Goal: Information Seeking & Learning: Understand process/instructions

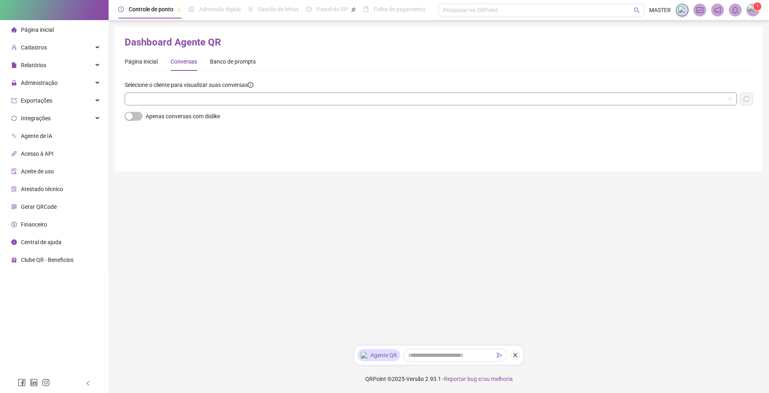
click at [203, 93] on input "search" at bounding box center [426, 99] width 595 height 12
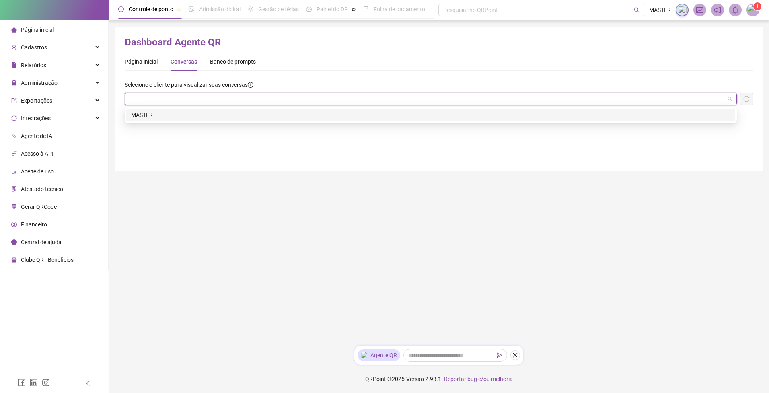
drag, startPoint x: 186, startPoint y: 114, endPoint x: 218, endPoint y: 117, distance: 32.3
click at [186, 114] on div "MASTER" at bounding box center [430, 115] width 599 height 9
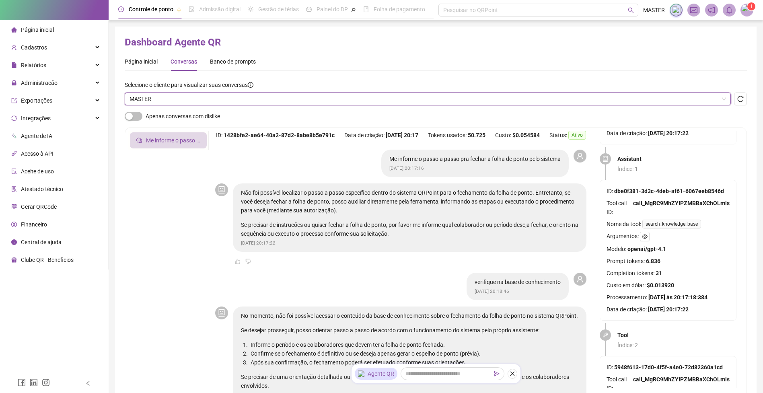
scroll to position [96, 0]
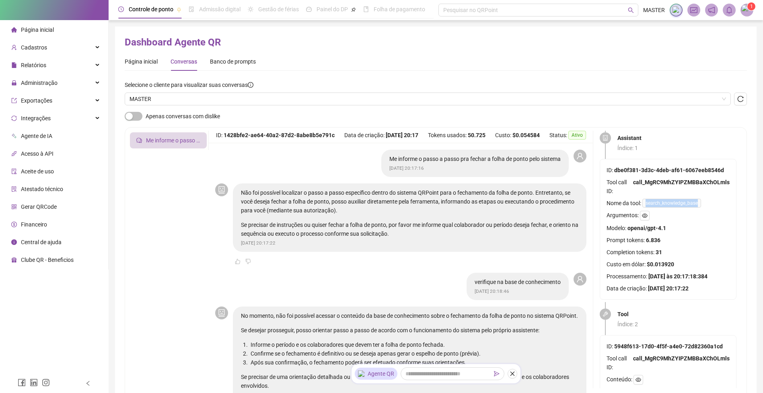
drag, startPoint x: 647, startPoint y: 203, endPoint x: 700, endPoint y: 205, distance: 52.7
click at [700, 205] on span "search_knowledge_base" at bounding box center [671, 203] width 59 height 9
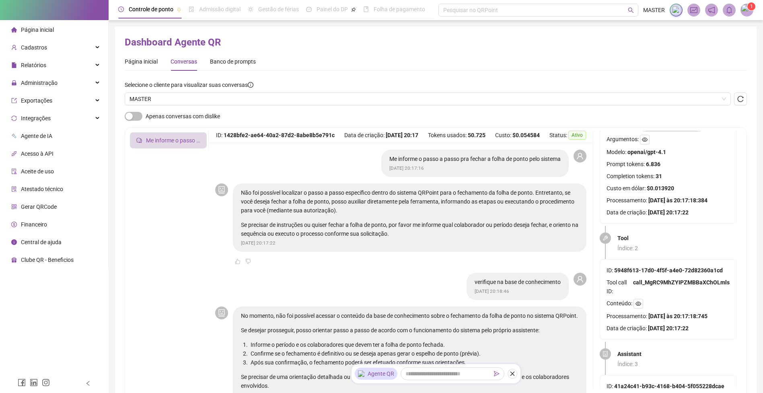
scroll to position [193, 0]
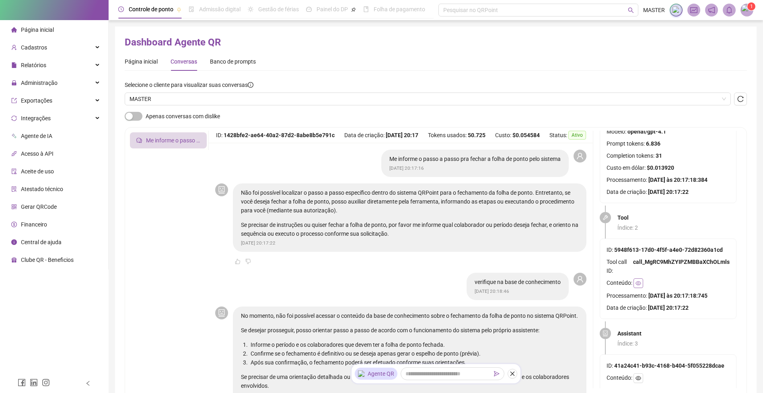
click at [637, 283] on icon "eye" at bounding box center [638, 283] width 6 height 4
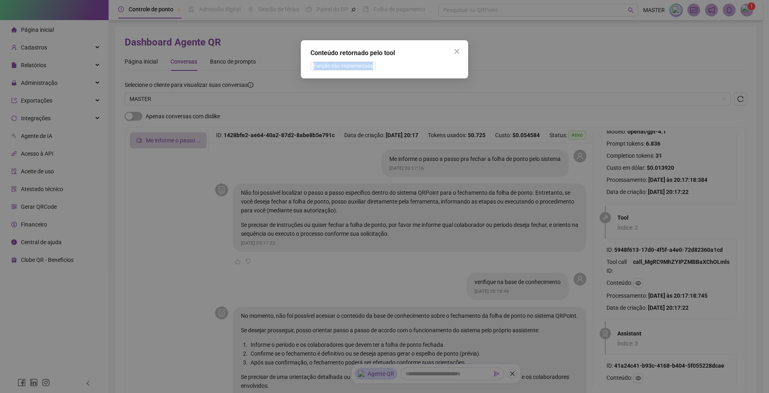
drag, startPoint x: 313, startPoint y: 64, endPoint x: 388, endPoint y: 66, distance: 75.2
click at [388, 66] on div "Função não implementada" at bounding box center [384, 65] width 148 height 9
drag, startPoint x: 455, startPoint y: 51, endPoint x: 522, endPoint y: 153, distance: 122.2
click at [456, 51] on icon "close" at bounding box center [457, 51] width 6 height 6
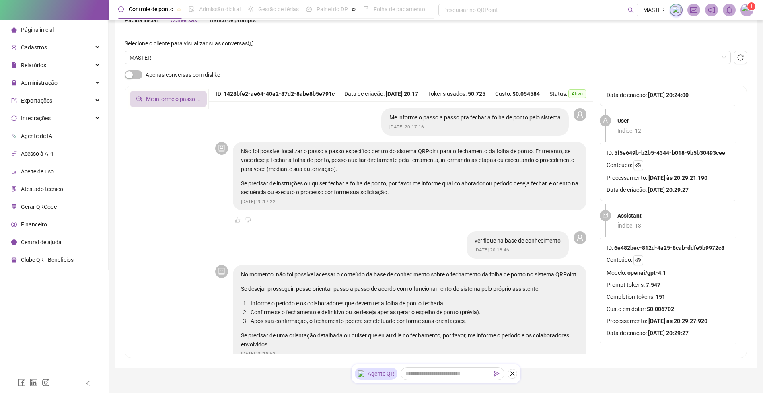
scroll to position [0, 0]
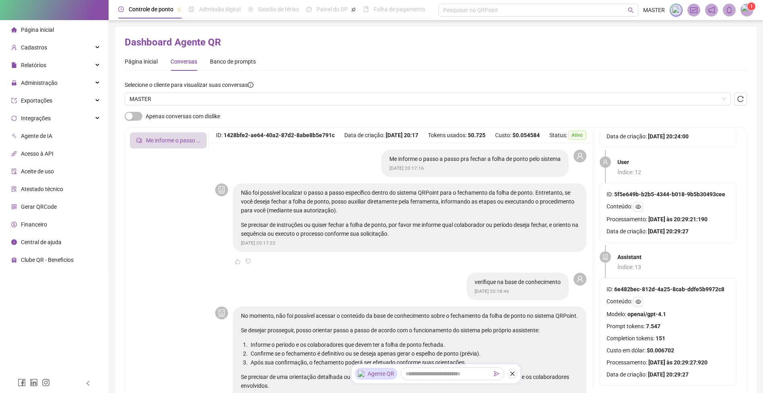
drag, startPoint x: 741, startPoint y: 103, endPoint x: 729, endPoint y: 141, distance: 39.9
click at [742, 103] on button "button" at bounding box center [740, 98] width 13 height 13
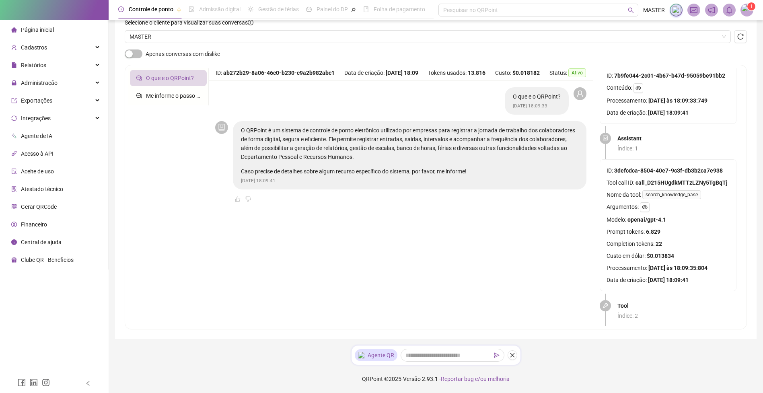
scroll to position [96, 0]
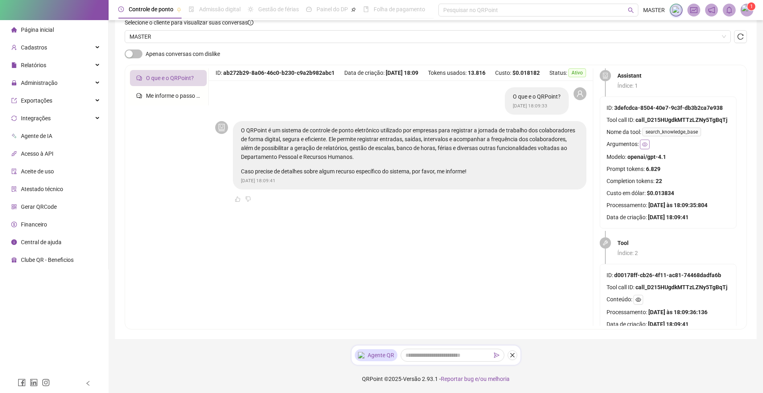
click at [645, 143] on icon "eye" at bounding box center [645, 144] width 6 height 4
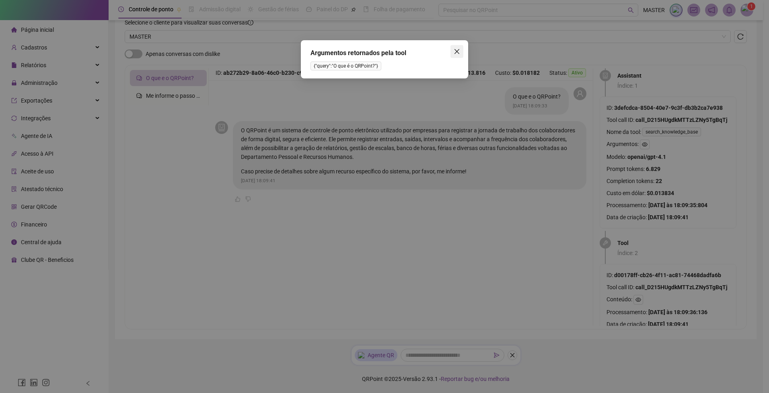
click at [460, 50] on span "Close" at bounding box center [456, 51] width 13 height 6
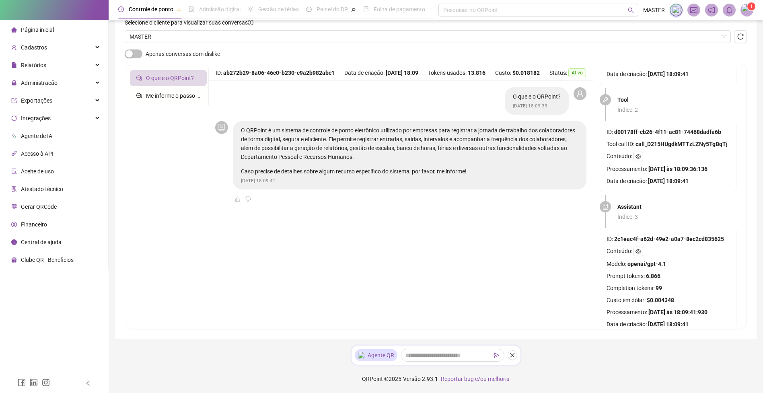
scroll to position [241, 0]
click at [640, 154] on icon "eye" at bounding box center [638, 155] width 6 height 4
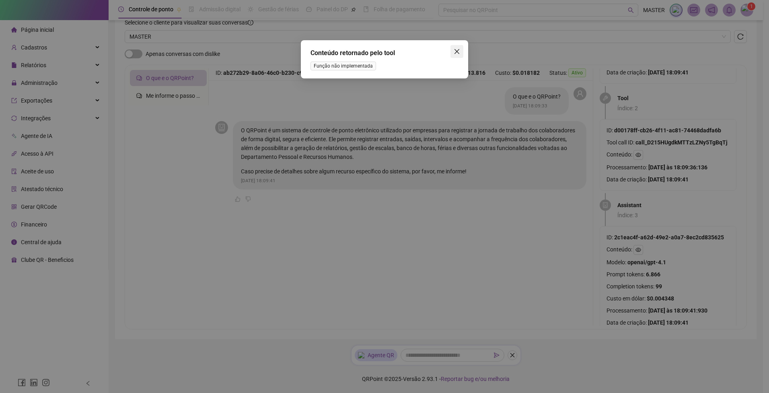
click at [456, 53] on icon "close" at bounding box center [457, 51] width 6 height 6
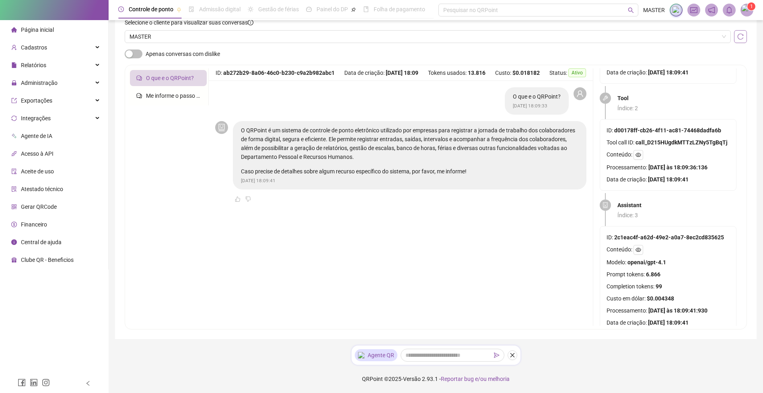
click at [744, 37] on button "button" at bounding box center [740, 36] width 13 height 13
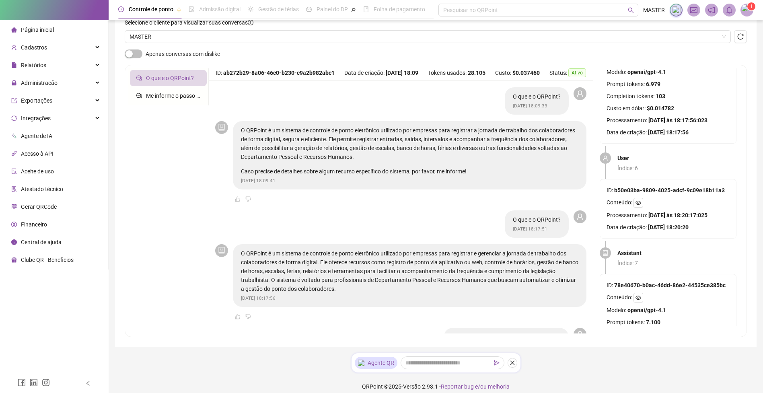
scroll to position [734, 0]
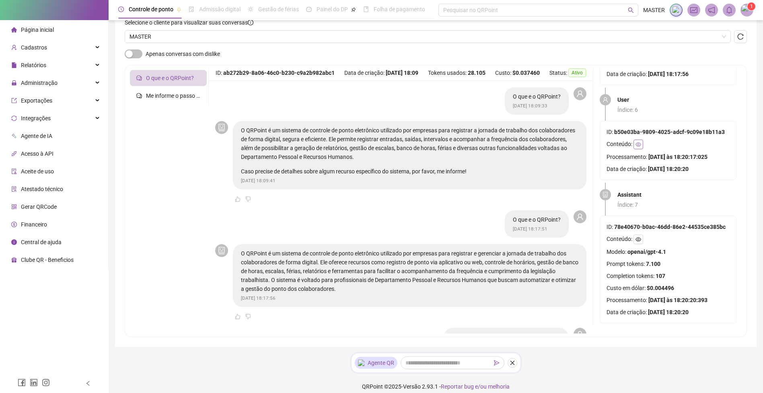
click at [639, 142] on icon "eye" at bounding box center [638, 144] width 6 height 4
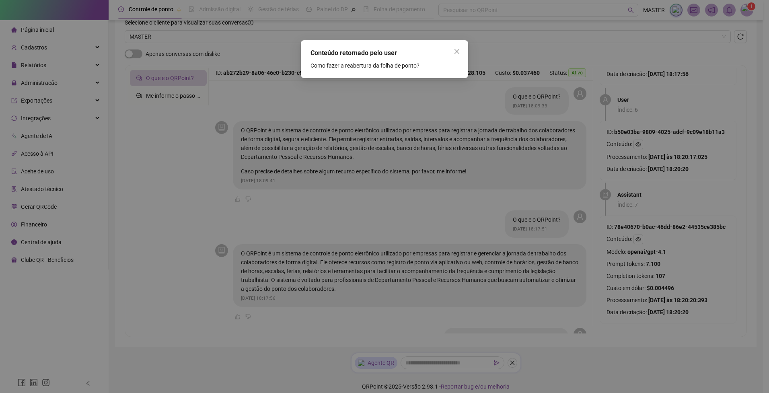
click at [450, 50] on span "Close" at bounding box center [456, 51] width 13 height 6
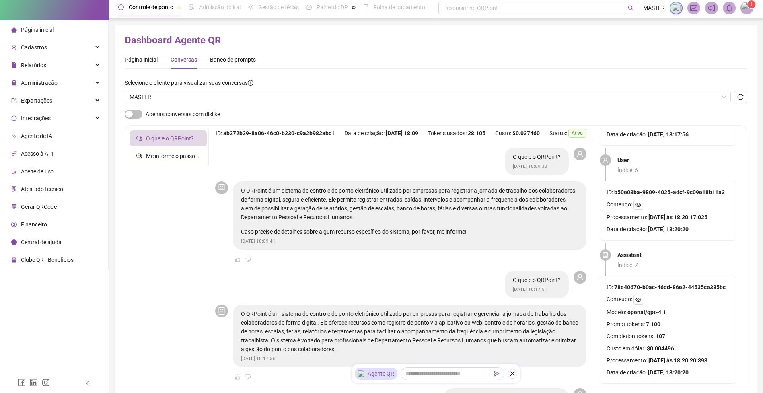
scroll to position [0, 0]
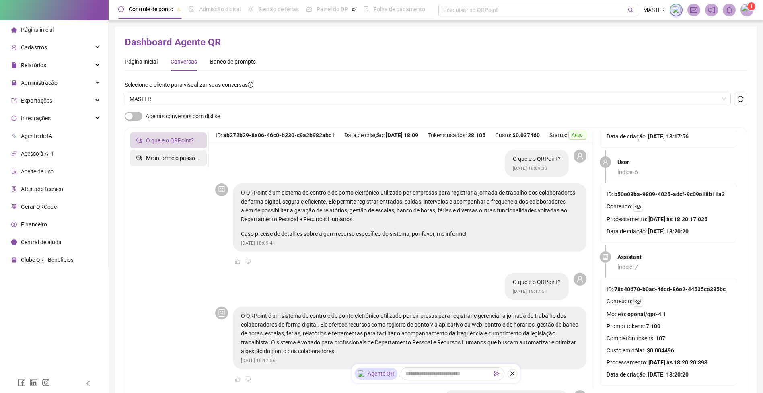
click at [164, 160] on span "Me informe o passo a passo pra fechar a folha de ponto pelo sistema" at bounding box center [231, 158] width 171 height 6
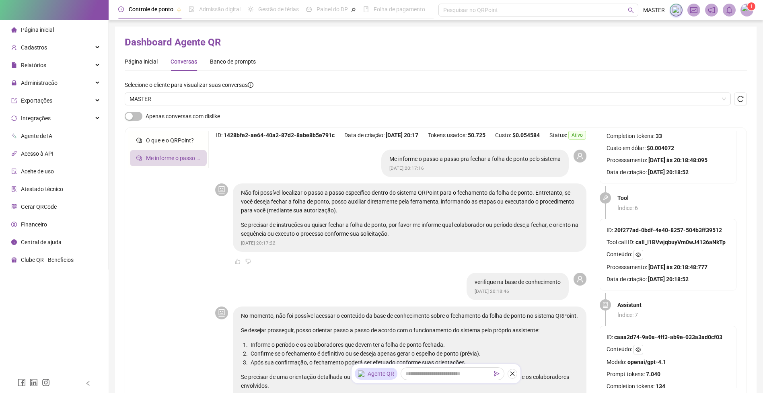
scroll to position [776, 0]
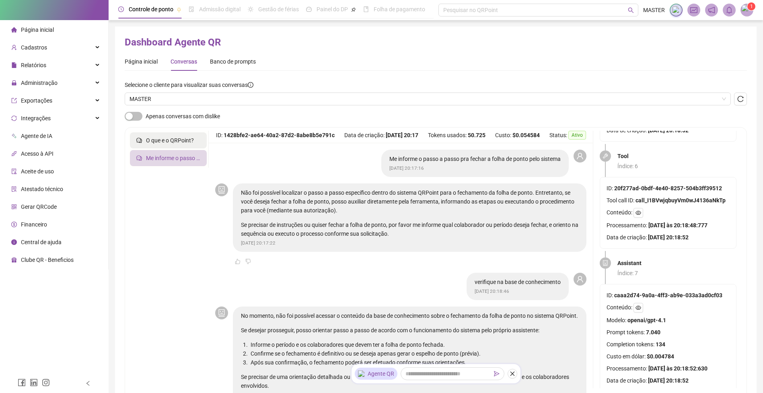
click at [168, 142] on span "O que e o QRPoint?" at bounding box center [170, 140] width 48 height 6
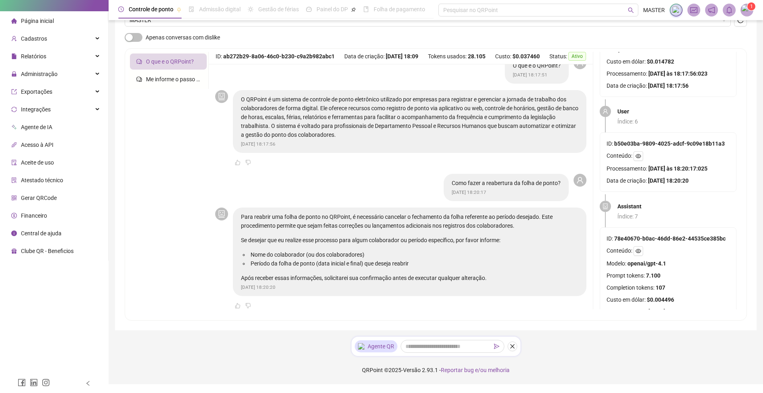
scroll to position [698, 0]
click at [640, 158] on icon "eye" at bounding box center [638, 158] width 6 height 6
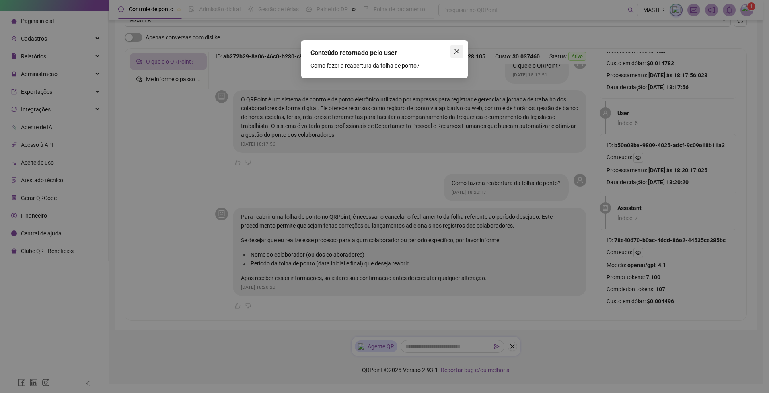
click at [461, 50] on span "Close" at bounding box center [456, 51] width 13 height 6
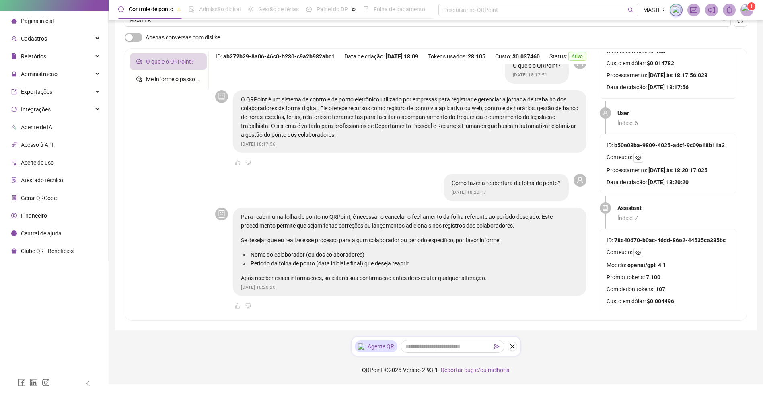
scroll to position [734, 0]
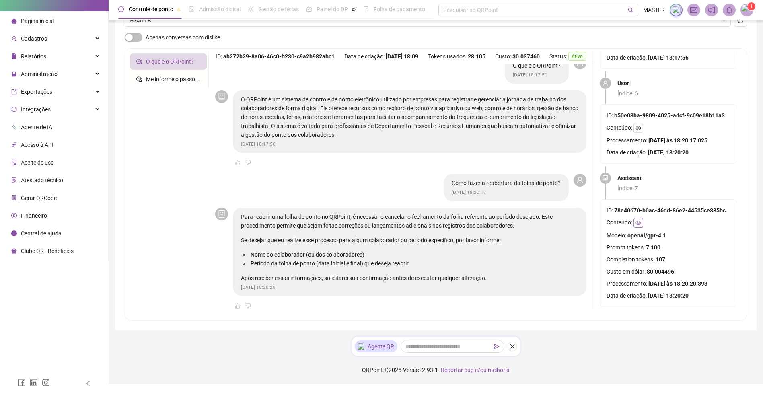
click at [641, 218] on button "button" at bounding box center [638, 223] width 10 height 10
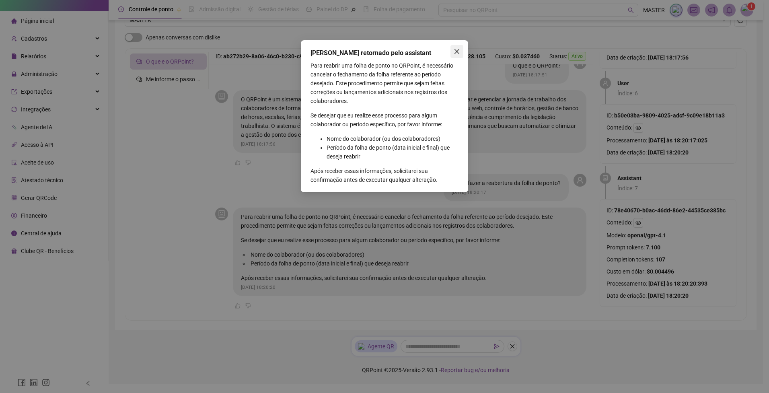
click at [459, 51] on icon "close" at bounding box center [457, 51] width 6 height 6
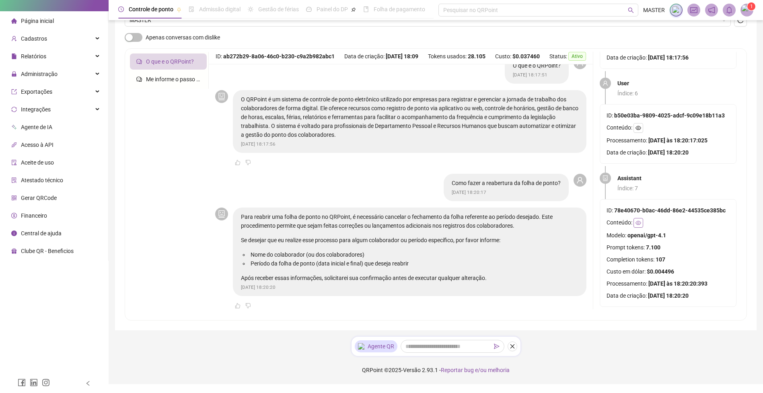
click at [637, 218] on button "button" at bounding box center [638, 223] width 10 height 10
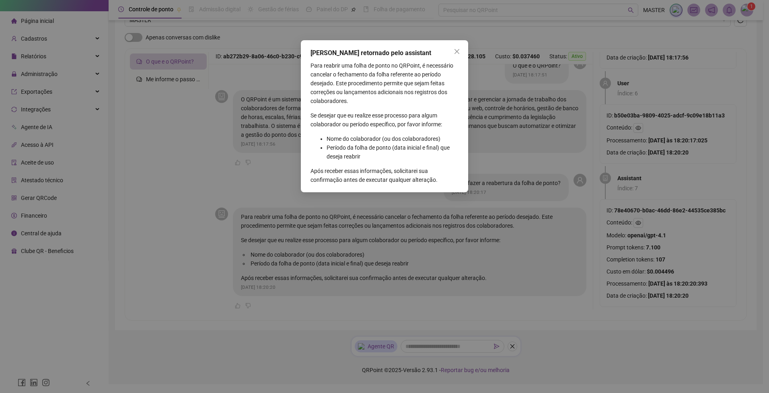
drag, startPoint x: 458, startPoint y: 48, endPoint x: 481, endPoint y: 82, distance: 41.0
click at [458, 48] on button "Close" at bounding box center [456, 51] width 13 height 13
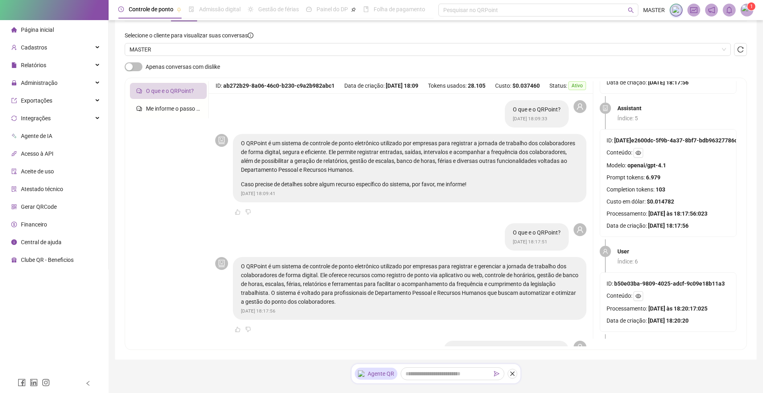
scroll to position [0, 0]
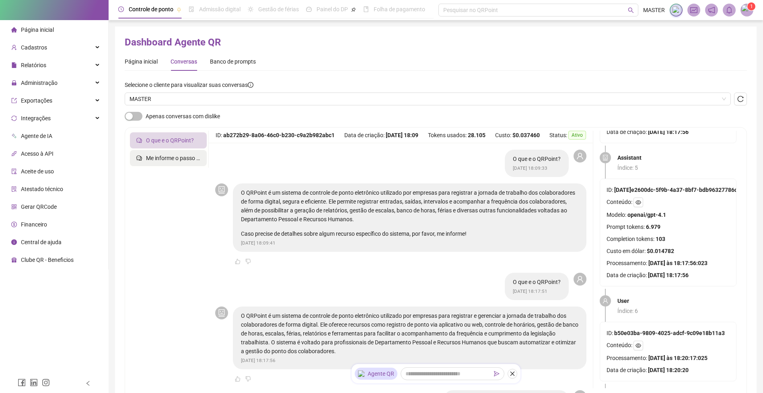
click at [158, 158] on span "Me informe o passo a passo pra fechar a folha de ponto pelo sistema" at bounding box center [231, 158] width 171 height 6
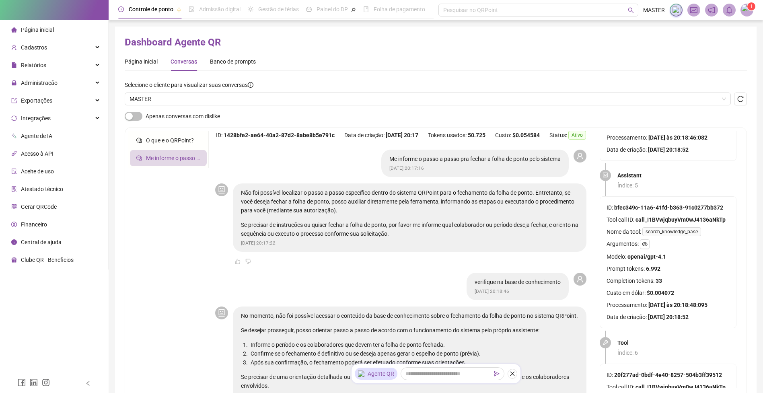
scroll to position [607, 0]
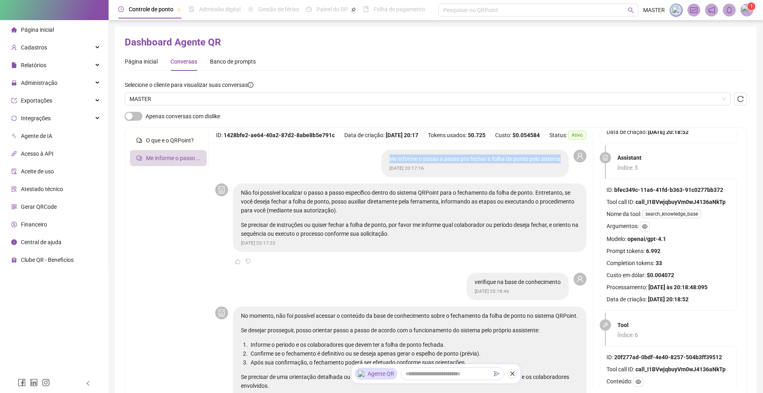
drag, startPoint x: 382, startPoint y: 169, endPoint x: 558, endPoint y: 169, distance: 176.9
click at [558, 169] on div "Me informe o passo a passo pra fechar a folha de ponto pelo sistema [DATE] 20:1…" at bounding box center [474, 163] width 187 height 27
copy p "Me informe o passo a passo pra fechar a folha de ponto pelo sistema"
click at [738, 96] on icon "reload" at bounding box center [740, 99] width 6 height 6
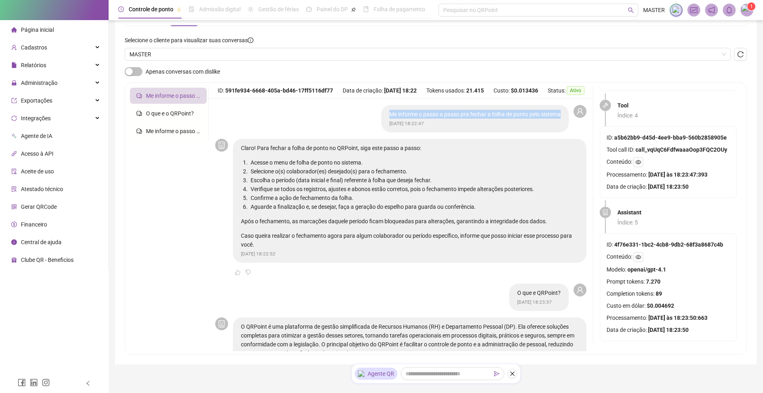
scroll to position [79, 0]
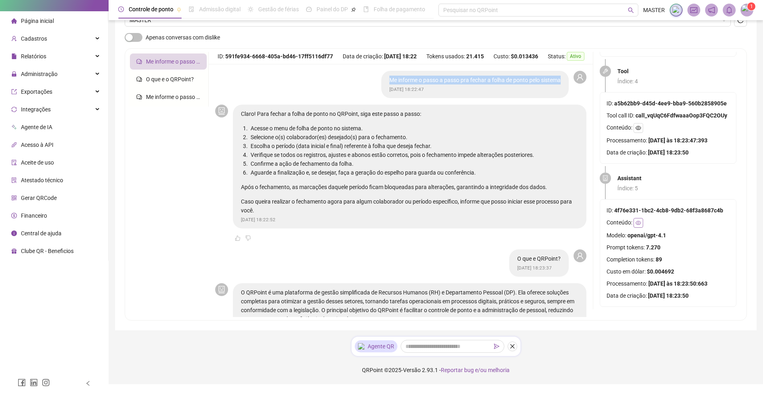
click at [636, 218] on button "button" at bounding box center [638, 223] width 10 height 10
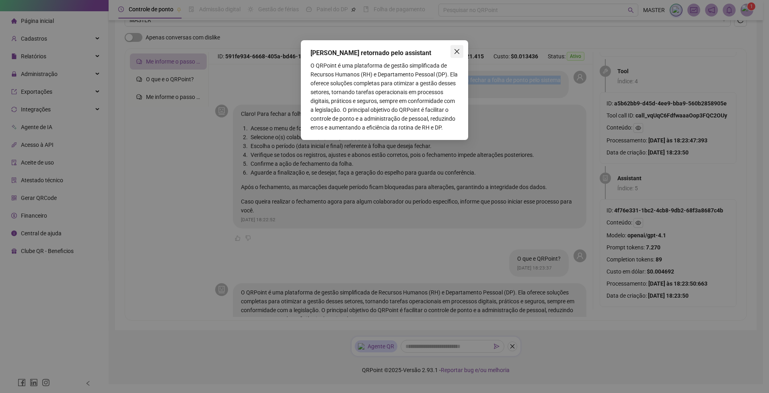
click at [456, 49] on icon "close" at bounding box center [457, 51] width 6 height 6
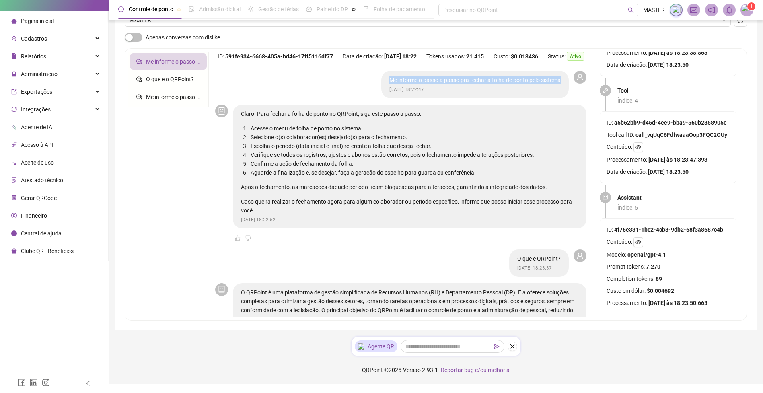
scroll to position [448, 0]
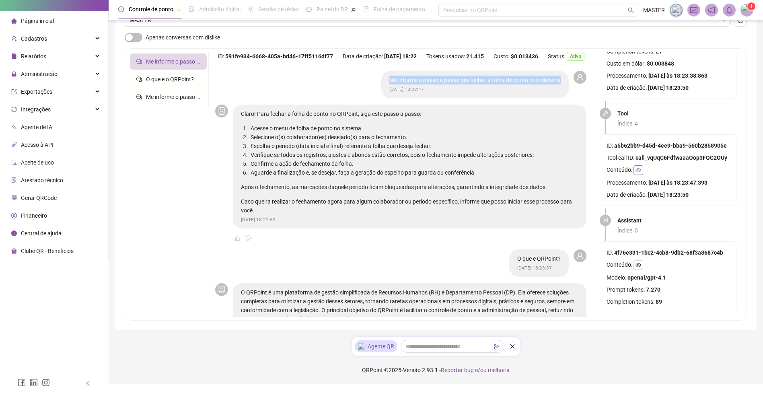
click at [641, 173] on button "button" at bounding box center [638, 170] width 10 height 10
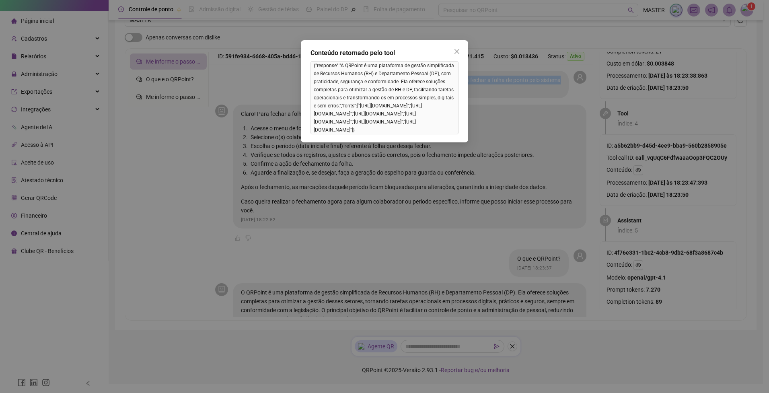
drag, startPoint x: 343, startPoint y: 104, endPoint x: 425, endPoint y: 177, distance: 109.1
click at [425, 134] on span "{"response":"A QRPoint é uma plataforma de gestão simplificada de Recursos Huma…" at bounding box center [384, 97] width 148 height 73
click at [438, 316] on div "Conteúdo retornado pelo tool {"response":"A QRPoint é uma plataforma de gestão …" at bounding box center [384, 196] width 769 height 393
